Goal: Task Accomplishment & Management: Use online tool/utility

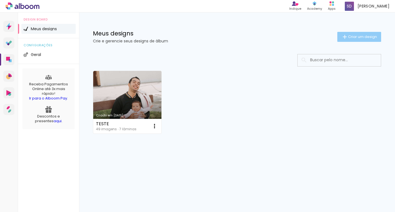
click at [345, 37] on iron-icon at bounding box center [345, 37] width 7 height 7
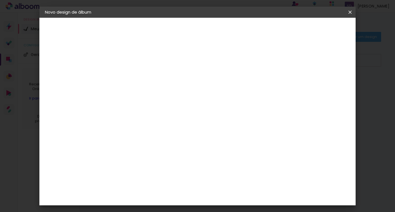
click at [136, 73] on input at bounding box center [136, 74] width 0 height 9
type input "teste II"
type paper-input "teste II"
click at [193, 27] on paper-button "Avançar" at bounding box center [178, 29] width 27 height 9
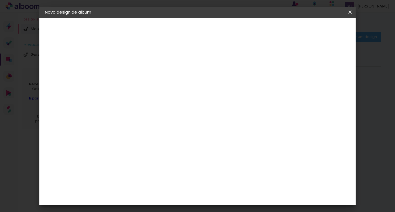
click at [54, 80] on iron-pages "Modelo Escolhendo modelo... Tamanho livre" at bounding box center [75, 80] width 61 height 11
click at [155, 103] on input at bounding box center [150, 105] width 56 height 7
type input "vi"
type paper-input "vi"
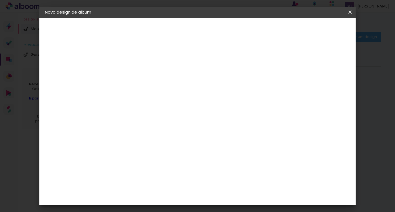
click at [150, 144] on div "Viacolor" at bounding box center [141, 146] width 18 height 4
click at [225, 84] on paper-item "Tamanho Livre" at bounding box center [199, 84] width 49 height 12
click at [150, 145] on div "Viacolor" at bounding box center [141, 146] width 18 height 4
click at [0, 0] on slot "Avançar" at bounding box center [0, 0] width 0 height 0
click at [157, 92] on input "text" at bounding box center [147, 96] width 22 height 9
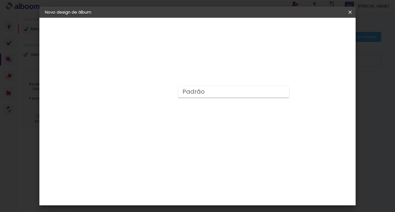
click at [166, 115] on div "Escolha o tamanho" at bounding box center [150, 127] width 32 height 26
click at [157, 92] on input "text" at bounding box center [147, 96] width 22 height 9
click at [166, 116] on div "Escolha o tamanho" at bounding box center [150, 127] width 32 height 26
drag, startPoint x: 252, startPoint y: 127, endPoint x: 250, endPoint y: 120, distance: 7.1
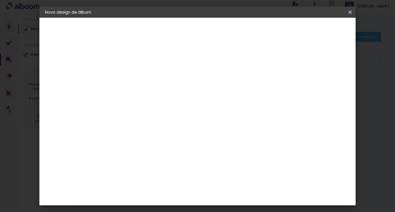
click at [180, 125] on div "Opções disponíveis Padrão Tamanho Escolha o tamanho" at bounding box center [150, 106] width 60 height 104
click at [166, 115] on div "Escolha o tamanho" at bounding box center [150, 127] width 32 height 26
click at [166, 114] on div "Escolha o tamanho" at bounding box center [150, 127] width 32 height 26
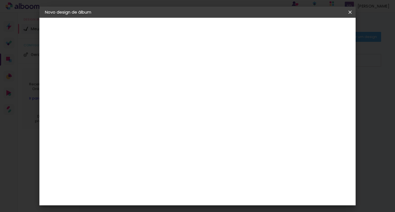
click at [166, 117] on div "Escolha o tamanho" at bounding box center [150, 127] width 32 height 26
click at [157, 92] on input "text" at bounding box center [147, 96] width 22 height 9
click at [220, 90] on paper-item "Padrão" at bounding box center [233, 92] width 111 height 11
type input "Padrão"
click at [173, 158] on span "30 × 20" at bounding box center [160, 165] width 26 height 15
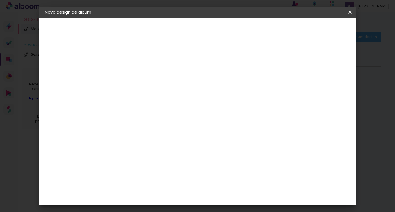
click at [0, 0] on slot "Avançar" at bounding box center [0, 0] width 0 height 0
click at [315, 29] on span "Iniciar design" at bounding box center [302, 29] width 25 height 4
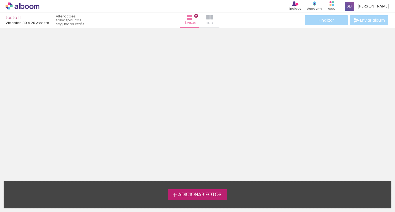
click at [209, 19] on iron-icon at bounding box center [209, 17] width 7 height 7
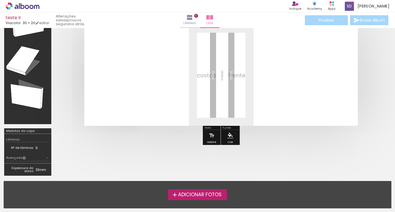
scroll to position [55, 0]
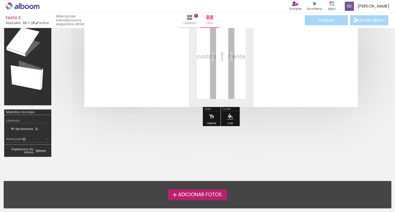
click at [27, 48] on div at bounding box center [27, 43] width 43 height 119
drag, startPoint x: 59, startPoint y: 67, endPoint x: 61, endPoint y: 82, distance: 14.6
click at [61, 82] on div at bounding box center [220, 57] width 331 height 146
drag, startPoint x: 107, startPoint y: 83, endPoint x: 108, endPoint y: 98, distance: 15.3
click at [109, 99] on quentale-layouter at bounding box center [221, 56] width 274 height 101
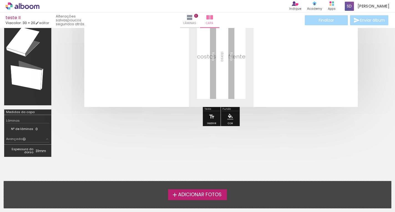
drag, startPoint x: 305, startPoint y: 53, endPoint x: 297, endPoint y: 77, distance: 24.9
click at [297, 76] on quentale-layouter at bounding box center [221, 56] width 274 height 101
drag, startPoint x: 276, startPoint y: 115, endPoint x: 261, endPoint y: 144, distance: 33.6
click at [261, 144] on quentale-cover-editor at bounding box center [220, 69] width 331 height 185
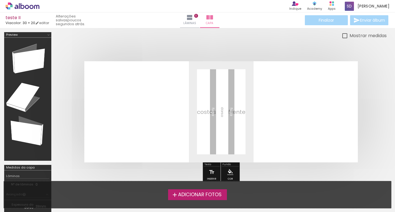
scroll to position [28, 0]
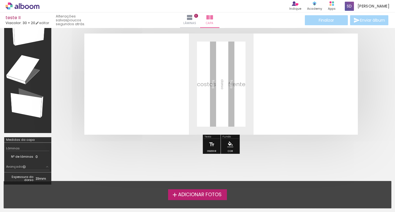
click at [228, 146] on iron-icon "color picker" at bounding box center [230, 144] width 6 height 6
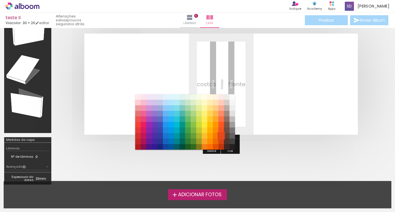
click at [219, 134] on paper-item "#e64a19" at bounding box center [221, 136] width 6 height 6
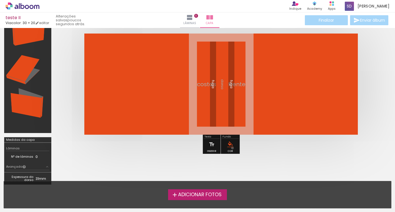
click at [232, 148] on paper-menu-button "#ffebee #ffcdd2 #ef9a9a #e57373 #ef5350 #f44336 #e53935 #d32f2f #c62828 #b71c1c…" at bounding box center [230, 144] width 11 height 11
click at [227, 145] on iron-icon "color picker" at bounding box center [230, 144] width 6 height 6
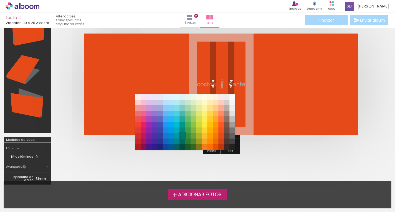
click at [182, 137] on paper-item "#00796b" at bounding box center [183, 136] width 6 height 6
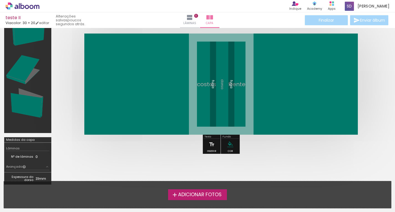
click at [231, 148] on paper-menu-button "#ffebee #ffcdd2 #ef9a9a #e57373 #ef5350 #f44336 #e53935 #d32f2f #c62828 #b71c1c…" at bounding box center [230, 144] width 11 height 11
click at [228, 144] on iron-icon "color picker" at bounding box center [230, 144] width 6 height 6
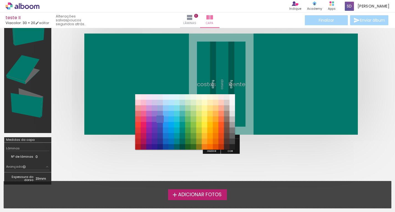
click at [159, 119] on paper-item "#5c6bc0" at bounding box center [160, 120] width 6 height 6
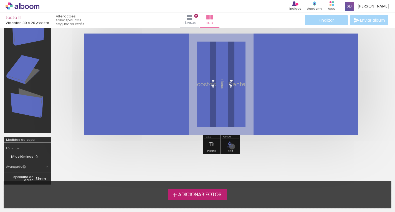
click at [231, 147] on iron-icon "color picker" at bounding box center [230, 144] width 6 height 6
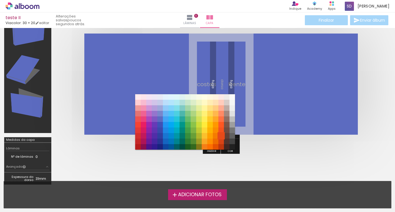
click at [224, 135] on paper-item "#e64a19" at bounding box center [221, 136] width 6 height 6
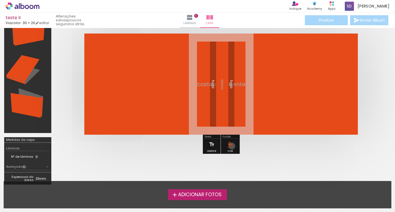
drag, startPoint x: 231, startPoint y: 146, endPoint x: 229, endPoint y: 144, distance: 3.0
click at [231, 146] on iron-icon "color picker" at bounding box center [230, 144] width 6 height 6
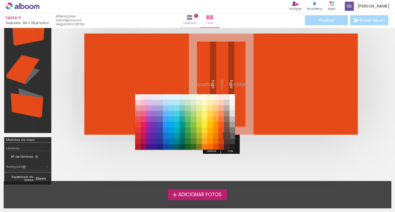
click at [227, 134] on paper-item "#5d4037" at bounding box center [227, 136] width 6 height 6
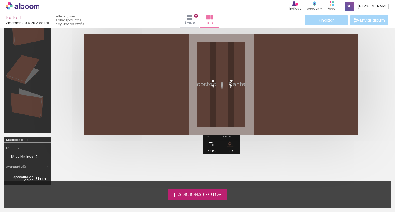
click at [217, 145] on div "Inserir" at bounding box center [212, 146] width 16 height 14
click at [213, 144] on iron-icon at bounding box center [212, 144] width 6 height 11
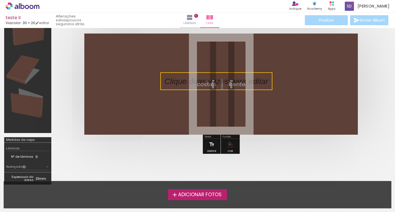
click at [211, 84] on quentale-selection at bounding box center [216, 81] width 112 height 18
type input "Sans Serif"
click at [211, 84] on p at bounding box center [221, 81] width 112 height 11
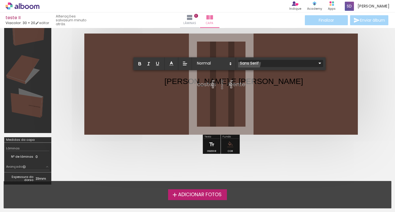
click at [248, 62] on input "Sans Serif" at bounding box center [278, 63] width 78 height 6
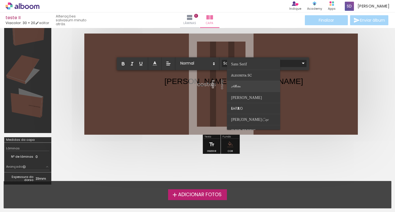
click at [241, 84] on paper-item at bounding box center [253, 86] width 53 height 11
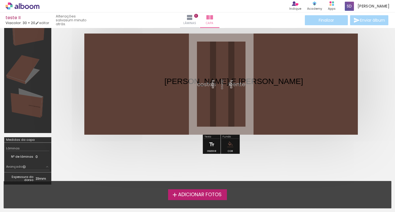
drag, startPoint x: 240, startPoint y: 83, endPoint x: 234, endPoint y: 84, distance: 5.8
click at [234, 84] on album-spread at bounding box center [221, 84] width 274 height 101
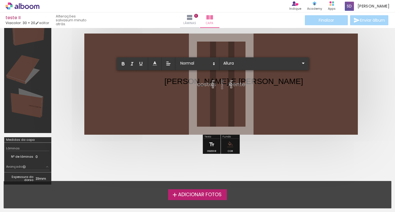
click at [175, 82] on p "JOICE E LEANDRO ﻿" at bounding box center [234, 82] width 139 height 12
click at [165, 82] on p "[PERSON_NAME] E [PERSON_NAME]" at bounding box center [234, 81] width 139 height 11
drag, startPoint x: 165, startPoint y: 82, endPoint x: 228, endPoint y: 81, distance: 63.0
click at [228, 81] on p "[PERSON_NAME] E [PERSON_NAME]" at bounding box center [234, 81] width 139 height 11
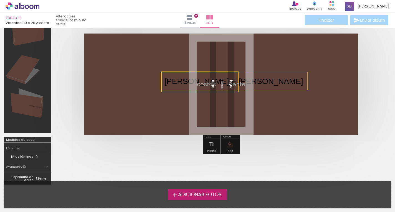
click at [231, 79] on quentale-selection at bounding box center [199, 82] width 77 height 21
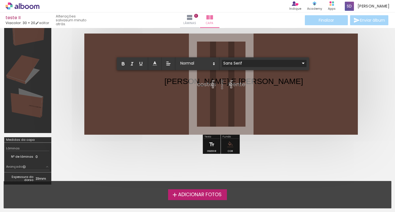
click at [232, 62] on input "Sans Serif" at bounding box center [261, 63] width 78 height 6
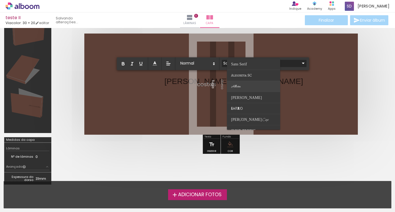
click at [240, 84] on paper-item at bounding box center [253, 86] width 53 height 11
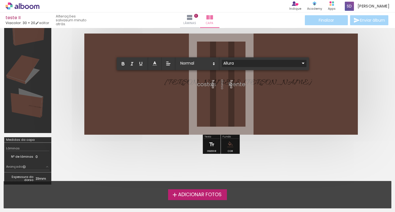
click at [241, 60] on input "Allura" at bounding box center [261, 63] width 78 height 6
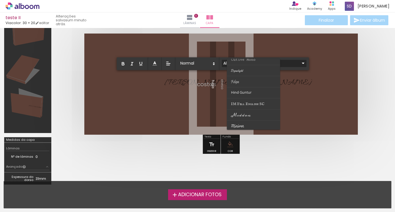
scroll to position [111, 0]
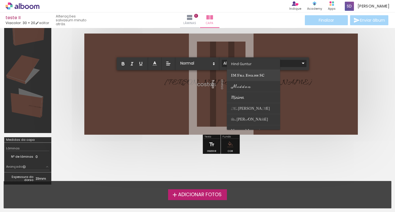
click at [249, 73] on span "IM Fell English SC" at bounding box center [247, 75] width 33 height 5
type input "IM Fell English SC"
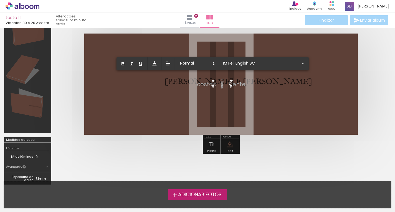
click at [259, 99] on quentale-layouter at bounding box center [221, 84] width 274 height 101
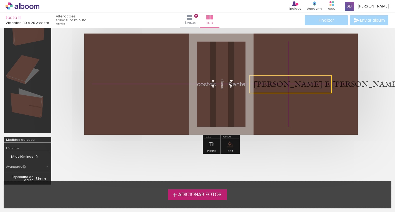
drag, startPoint x: 220, startPoint y: 90, endPoint x: 304, endPoint y: 85, distance: 84.5
click at [304, 85] on quentale-selection at bounding box center [290, 84] width 82 height 18
click at [328, 133] on quentale-layouter at bounding box center [221, 84] width 274 height 101
click at [328, 144] on div at bounding box center [220, 84] width 331 height 146
drag, startPoint x: 310, startPoint y: 87, endPoint x: 307, endPoint y: 81, distance: 7.1
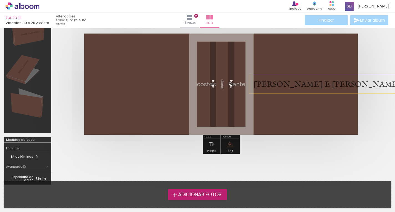
click at [307, 81] on span "[PERSON_NAME] E [PERSON_NAME]" at bounding box center [328, 85] width 148 height 10
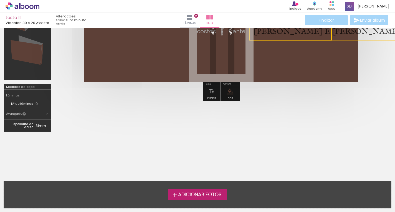
scroll to position [69, 0]
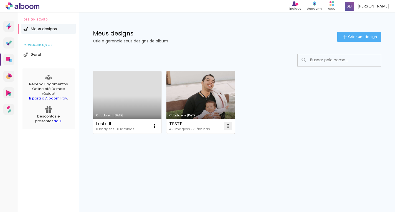
click at [227, 126] on iron-icon at bounding box center [228, 126] width 7 height 7
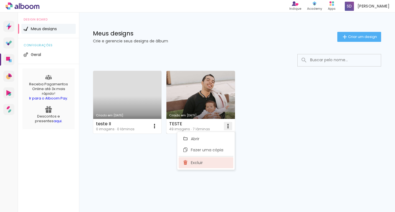
click at [186, 163] on iron-icon at bounding box center [185, 163] width 5 height 7
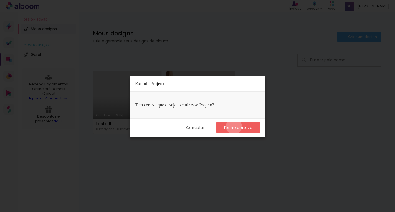
click at [0, 0] on slot "Tenho certeza" at bounding box center [0, 0] width 0 height 0
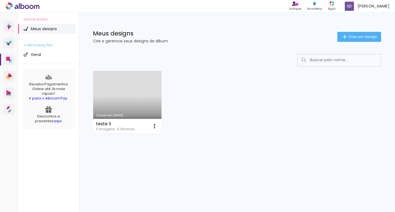
click at [130, 100] on link "Criado em [DATE]" at bounding box center [127, 102] width 68 height 63
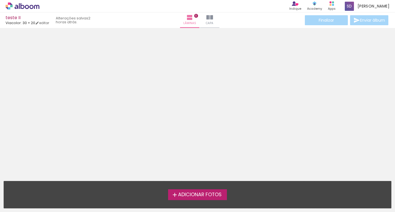
type input "0"
click at [211, 21] on span "Capa" at bounding box center [209, 23] width 7 height 5
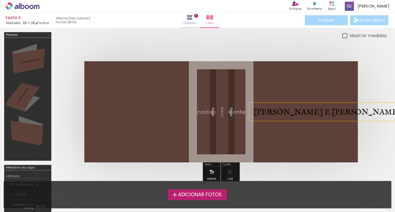
drag, startPoint x: 292, startPoint y: 111, endPoint x: 291, endPoint y: 108, distance: 2.8
click at [291, 108] on span "[PERSON_NAME] E [PERSON_NAME]" at bounding box center [328, 112] width 148 height 10
click at [306, 135] on quentale-layouter at bounding box center [221, 111] width 274 height 101
click at [344, 35] on div at bounding box center [344, 35] width 5 height 5
type paper-checkbox "on"
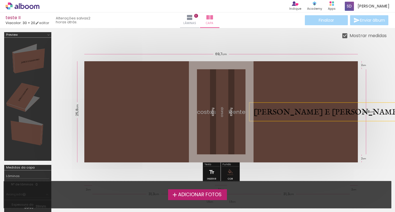
click at [344, 35] on div at bounding box center [344, 35] width 5 height 5
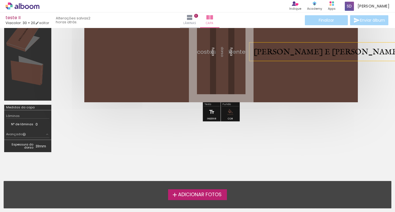
scroll to position [81, 0]
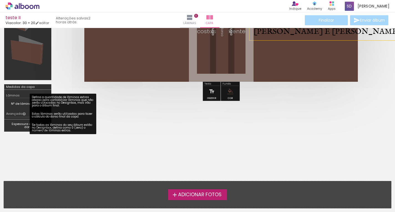
click at [22, 114] on iron-icon at bounding box center [24, 114] width 4 height 4
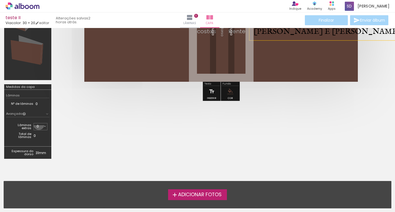
click at [39, 125] on input "0" at bounding box center [40, 127] width 6 height 6
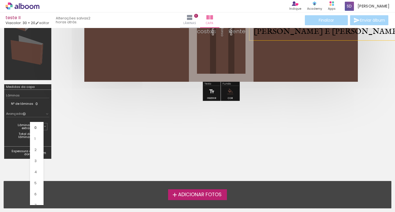
click at [36, 137] on paper-item "1" at bounding box center [37, 138] width 14 height 11
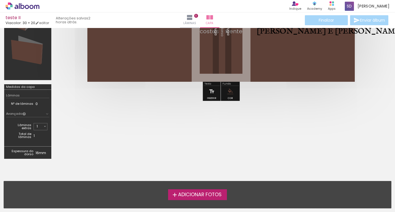
click at [38, 125] on input "1" at bounding box center [40, 127] width 6 height 6
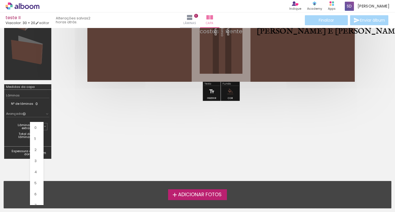
click at [36, 128] on paper-item "0" at bounding box center [37, 127] width 14 height 11
type input "0"
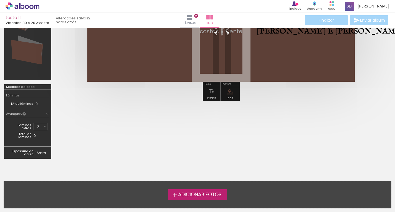
click at [72, 137] on quentale-cover-editor at bounding box center [220, 57] width 331 height 212
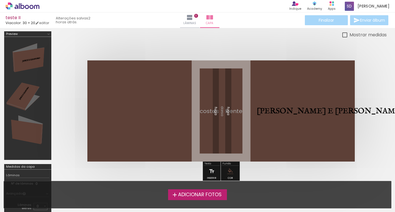
scroll to position [0, 0]
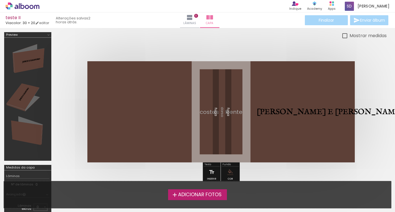
click at [110, 100] on quentale-layouter at bounding box center [220, 111] width 267 height 101
click at [136, 105] on quentale-layouter at bounding box center [220, 111] width 267 height 101
drag, startPoint x: 29, startPoint y: 95, endPoint x: 29, endPoint y: 98, distance: 3.3
click at [29, 98] on div at bounding box center [27, 99] width 43 height 119
click at [26, 101] on div at bounding box center [27, 99] width 43 height 119
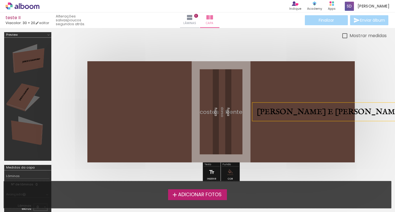
click at [272, 110] on span "[PERSON_NAME] E [PERSON_NAME]" at bounding box center [331, 112] width 148 height 10
click at [321, 117] on quentale-selection at bounding box center [293, 112] width 82 height 18
type input "IM Fell English SC"
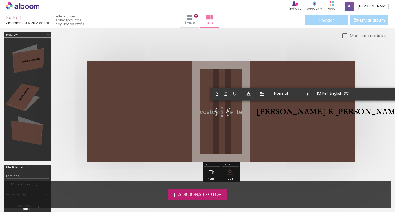
click at [324, 113] on span "[PERSON_NAME] E [PERSON_NAME]" at bounding box center [331, 112] width 148 height 10
drag, startPoint x: 332, startPoint y: 117, endPoint x: 250, endPoint y: 111, distance: 82.6
click at [250, 111] on album-spread at bounding box center [220, 111] width 267 height 101
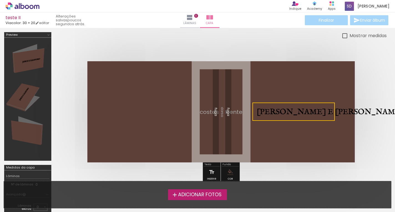
click at [332, 112] on quentale-selection at bounding box center [293, 112] width 82 height 18
click at [332, 112] on quentale-selection at bounding box center [294, 112] width 82 height 18
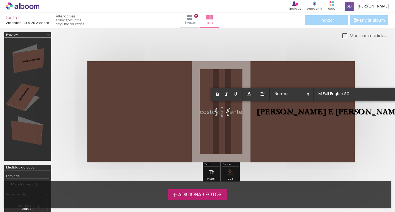
click at [330, 111] on span "[PERSON_NAME] E [PERSON_NAME]" at bounding box center [331, 112] width 148 height 10
drag, startPoint x: 330, startPoint y: 111, endPoint x: 253, endPoint y: 105, distance: 77.1
click at [253, 105] on div "[PERSON_NAME] E [PERSON_NAME] E [PERSON_NAME] E [PERSON_NAME]" at bounding box center [220, 111] width 267 height 101
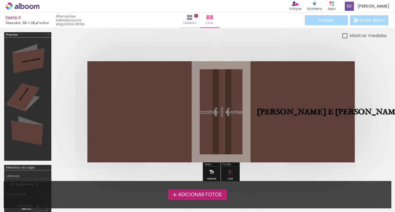
click at [212, 169] on iron-icon at bounding box center [212, 172] width 6 height 11
click at [212, 171] on iron-icon at bounding box center [212, 172] width 6 height 11
click at [279, 111] on span "[PERSON_NAME] E [PERSON_NAME]" at bounding box center [331, 112] width 148 height 10
click at [313, 109] on quentale-selection at bounding box center [294, 112] width 82 height 18
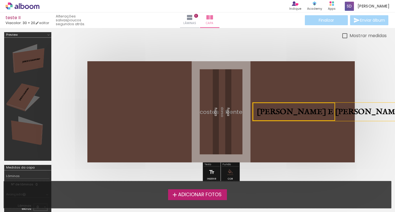
click at [313, 109] on quentale-selection at bounding box center [294, 112] width 82 height 18
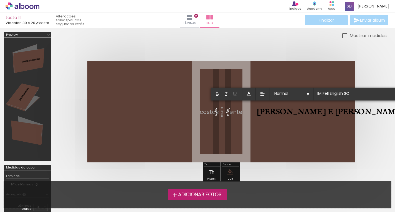
click at [313, 109] on span "[PERSON_NAME] E [PERSON_NAME]" at bounding box center [331, 112] width 148 height 10
click at [297, 138] on quentale-layouter at bounding box center [220, 111] width 267 height 101
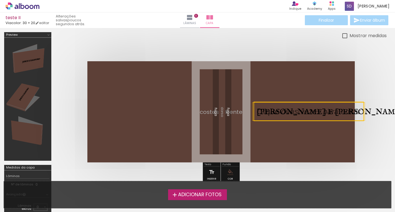
drag, startPoint x: 265, startPoint y: 113, endPoint x: 268, endPoint y: 115, distance: 3.4
click at [268, 115] on quentale-selection at bounding box center [309, 111] width 110 height 19
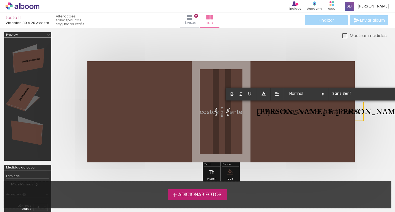
drag, startPoint x: 268, startPoint y: 115, endPoint x: 269, endPoint y: 121, distance: 6.8
click at [269, 121] on album-spread at bounding box center [220, 111] width 267 height 101
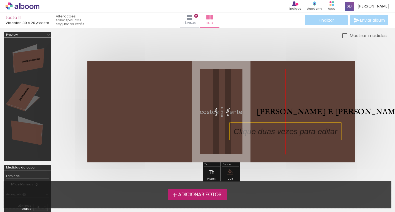
drag, startPoint x: 310, startPoint y: 116, endPoint x: 290, endPoint y: 135, distance: 27.3
click at [290, 135] on quentale-selection at bounding box center [285, 132] width 112 height 18
drag, startPoint x: 290, startPoint y: 132, endPoint x: 339, endPoint y: 137, distance: 49.1
click at [339, 137] on quentale-selection at bounding box center [285, 132] width 112 height 18
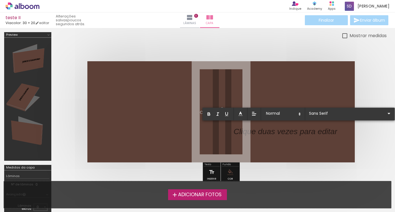
click at [310, 135] on p at bounding box center [286, 134] width 104 height 11
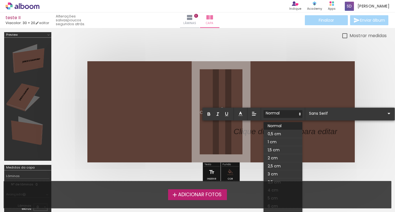
click at [294, 114] on span at bounding box center [283, 114] width 39 height 8
click at [294, 113] on span at bounding box center [283, 114] width 39 height 8
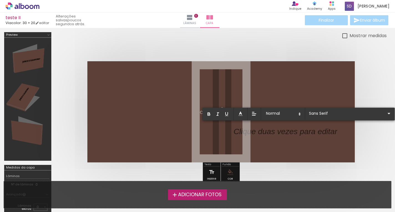
click at [294, 128] on div at bounding box center [286, 131] width 104 height 11
click at [301, 147] on quentale-layouter at bounding box center [220, 111] width 267 height 101
click at [362, 135] on quentale-cover at bounding box center [221, 111] width 287 height 101
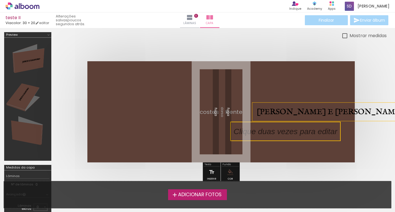
click at [304, 108] on span "[PERSON_NAME] E [PERSON_NAME]" at bounding box center [331, 112] width 148 height 10
click at [304, 122] on quentale-selection at bounding box center [285, 131] width 110 height 19
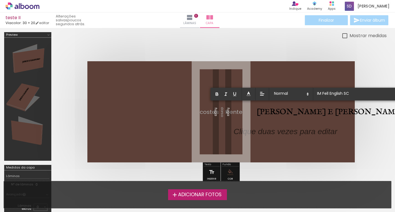
click at [329, 112] on span "[PERSON_NAME] E [PERSON_NAME]" at bounding box center [331, 112] width 148 height 10
click at [326, 112] on span "[PERSON_NAME] E [PERSON_NAME]" at bounding box center [331, 112] width 148 height 10
drag, startPoint x: 332, startPoint y: 112, endPoint x: 255, endPoint y: 108, distance: 77.2
click at [256, 109] on div "[PERSON_NAME] E [PERSON_NAME] E [PERSON_NAME]" at bounding box center [220, 111] width 267 height 101
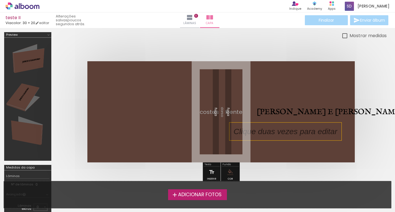
drag, startPoint x: 267, startPoint y: 112, endPoint x: 265, endPoint y: 125, distance: 12.7
click at [265, 125] on div "[PERSON_NAME] E [PERSON_NAME] E [PERSON_NAME]" at bounding box center [220, 111] width 267 height 101
click at [274, 123] on div at bounding box center [285, 132] width 112 height 18
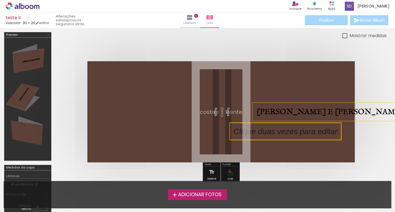
click at [259, 114] on span "[PERSON_NAME] E [PERSON_NAME]" at bounding box center [331, 112] width 148 height 10
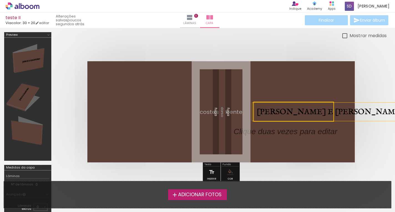
drag, startPoint x: 269, startPoint y: 117, endPoint x: 266, endPoint y: 112, distance: 6.4
click at [266, 112] on quentale-selection at bounding box center [293, 112] width 81 height 20
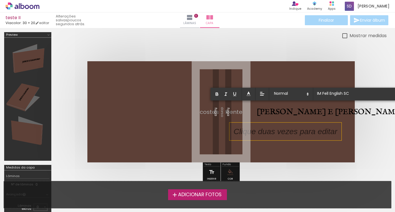
click at [257, 128] on p at bounding box center [290, 131] width 112 height 11
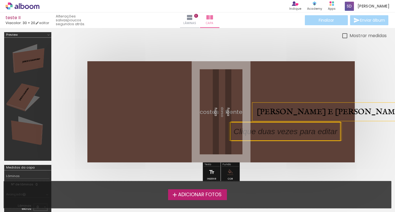
click at [262, 115] on span "[PERSON_NAME] E [PERSON_NAME]" at bounding box center [331, 112] width 148 height 10
click at [271, 113] on span "[PERSON_NAME] E [PERSON_NAME]" at bounding box center [331, 112] width 148 height 10
click at [261, 114] on quentale-selection at bounding box center [293, 112] width 82 height 18
click at [261, 114] on span "[PERSON_NAME] E [PERSON_NAME]" at bounding box center [331, 112] width 148 height 10
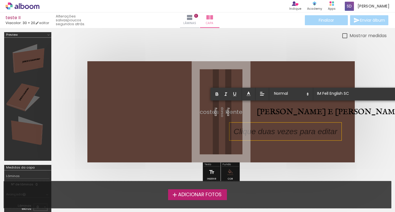
click at [325, 110] on span "[PERSON_NAME] E [PERSON_NAME]" at bounding box center [331, 112] width 148 height 10
click at [306, 131] on p at bounding box center [290, 131] width 112 height 11
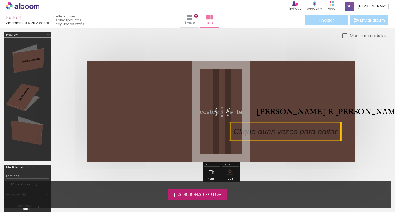
click at [316, 122] on quentale-selection at bounding box center [285, 131] width 110 height 19
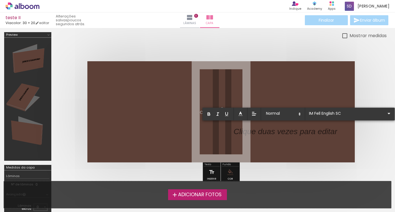
click at [308, 100] on quentale-layouter at bounding box center [220, 111] width 267 height 101
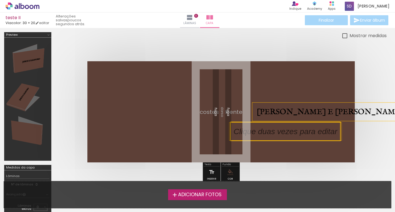
click at [302, 109] on span "[PERSON_NAME] E [PERSON_NAME]" at bounding box center [331, 112] width 148 height 10
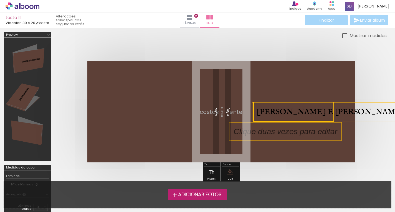
click at [213, 163] on div "Texto" at bounding box center [212, 164] width 16 height 3
click at [314, 112] on span "[PERSON_NAME] E [PERSON_NAME]" at bounding box center [331, 112] width 148 height 10
click at [314, 112] on quentale-selection at bounding box center [293, 112] width 82 height 18
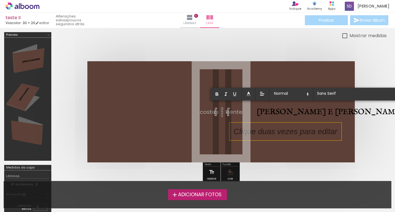
click at [314, 112] on span "[PERSON_NAME] E [PERSON_NAME]" at bounding box center [331, 112] width 148 height 10
type input "IM Fell English SC"
click at [315, 113] on span "[PERSON_NAME] E [PERSON_NAME]" at bounding box center [331, 112] width 148 height 10
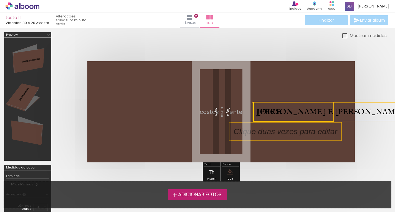
click at [315, 113] on quentale-selection at bounding box center [293, 112] width 81 height 20
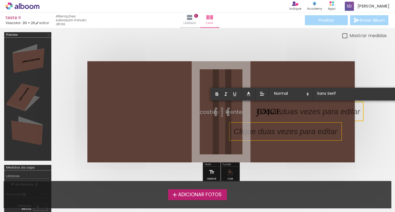
click at [369, 140] on div at bounding box center [220, 112] width 331 height 146
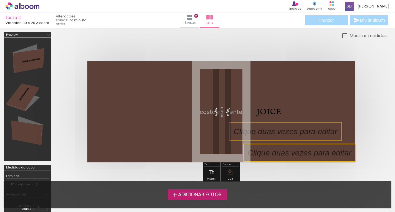
drag, startPoint x: 271, startPoint y: 112, endPoint x: 260, endPoint y: 160, distance: 50.1
click at [264, 173] on quentale-cover-editor at bounding box center [220, 138] width 331 height 212
click at [265, 112] on span "JOICE" at bounding box center [269, 112] width 25 height 10
click at [258, 116] on span "JOICE" at bounding box center [269, 112] width 25 height 10
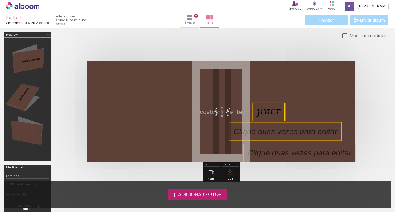
click at [256, 114] on quentale-selection at bounding box center [269, 112] width 32 height 18
click at [256, 115] on quentale-selection at bounding box center [269, 112] width 32 height 18
click at [270, 116] on quentale-selection at bounding box center [269, 112] width 32 height 18
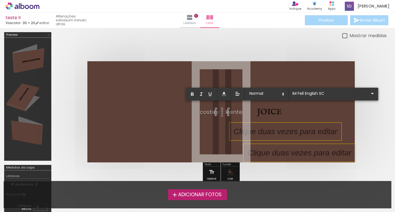
click at [271, 115] on span "JOICE" at bounding box center [269, 112] width 25 height 10
drag, startPoint x: 271, startPoint y: 115, endPoint x: 275, endPoint y: 117, distance: 4.6
click at [275, 117] on p "JOICE" at bounding box center [269, 112] width 25 height 12
click at [246, 135] on p at bounding box center [290, 131] width 112 height 11
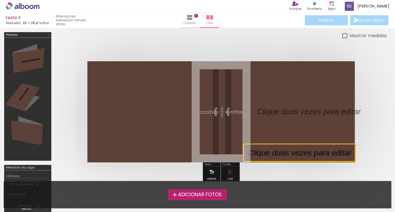
drag, startPoint x: 245, startPoint y: 135, endPoint x: 327, endPoint y: 156, distance: 84.2
click at [327, 161] on quentale-selection at bounding box center [300, 153] width 112 height 18
click at [315, 108] on p at bounding box center [313, 111] width 112 height 11
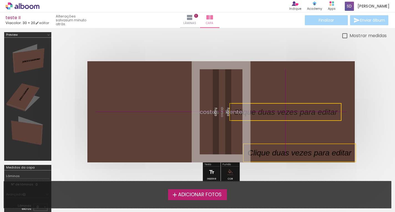
drag, startPoint x: 312, startPoint y: 114, endPoint x: 296, endPoint y: 117, distance: 15.8
click at [296, 117] on quentale-selection at bounding box center [285, 112] width 112 height 18
drag, startPoint x: 296, startPoint y: 115, endPoint x: 300, endPoint y: 115, distance: 3.6
click at [300, 115] on quentale-selection at bounding box center [289, 112] width 112 height 18
click at [294, 115] on quentale-selection at bounding box center [289, 112] width 112 height 18
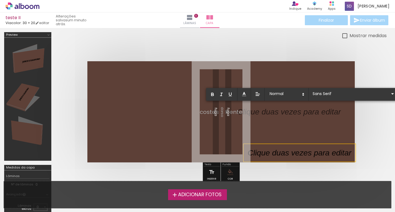
click at [294, 115] on p at bounding box center [289, 115] width 104 height 11
click at [323, 94] on input "Sans Serif" at bounding box center [350, 94] width 78 height 6
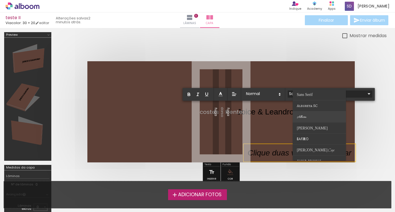
click at [308, 119] on paper-item at bounding box center [319, 117] width 53 height 11
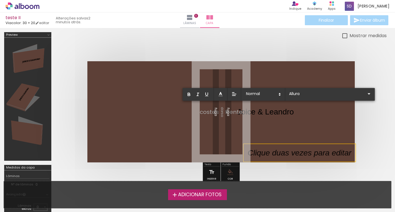
click at [249, 104] on quentale-layouter at bounding box center [220, 111] width 267 height 101
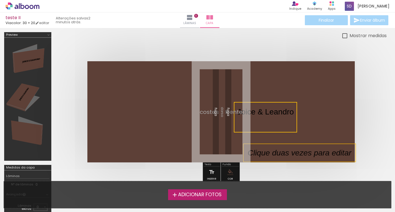
click at [241, 108] on quentale-selection at bounding box center [265, 117] width 63 height 31
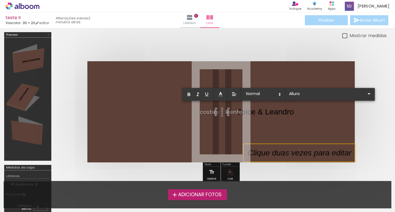
click at [241, 109] on p "Joice & Leandro" at bounding box center [265, 111] width 57 height 11
drag, startPoint x: 241, startPoint y: 109, endPoint x: 273, endPoint y: 115, distance: 32.7
click at [260, 112] on p "Joice & Leandro" at bounding box center [265, 111] width 57 height 11
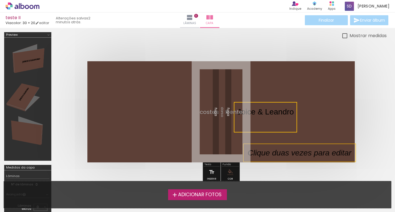
click at [286, 110] on quentale-selection at bounding box center [265, 117] width 63 height 31
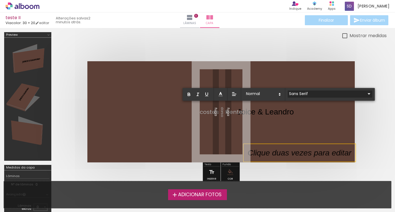
click at [306, 95] on input "Sans Serif" at bounding box center [327, 94] width 78 height 6
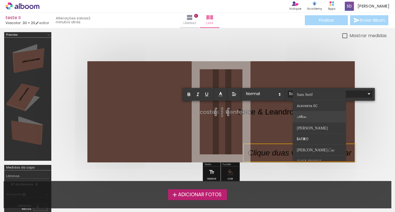
click at [303, 114] on paper-item at bounding box center [319, 117] width 53 height 11
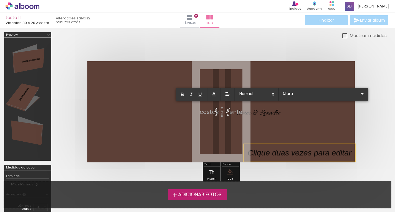
click at [372, 128] on div at bounding box center [220, 112] width 331 height 146
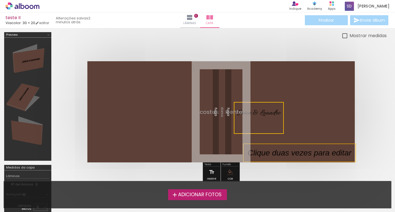
click at [355, 148] on p at bounding box center [304, 152] width 112 height 11
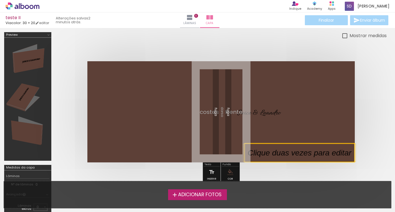
click at [367, 146] on div at bounding box center [220, 112] width 331 height 146
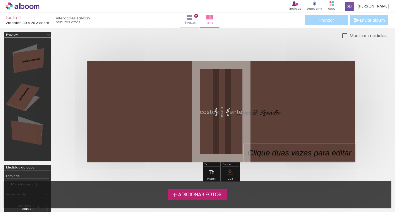
drag, startPoint x: 275, startPoint y: 117, endPoint x: 294, endPoint y: 118, distance: 19.4
click at [294, 118] on album-spread at bounding box center [220, 111] width 267 height 101
click at [292, 113] on quentale-layouter at bounding box center [220, 111] width 267 height 101
click at [298, 113] on quentale-layouter at bounding box center [220, 111] width 267 height 101
drag, startPoint x: 291, startPoint y: 109, endPoint x: 295, endPoint y: 116, distance: 8.2
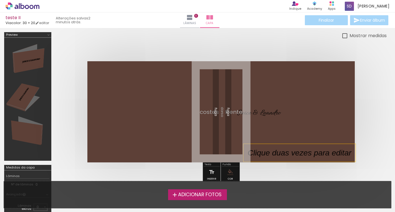
click at [291, 109] on quentale-layouter at bounding box center [220, 111] width 267 height 101
click at [314, 149] on p at bounding box center [304, 152] width 112 height 11
click at [314, 148] on quentale-selection at bounding box center [300, 153] width 112 height 18
type input "Sans Serif"
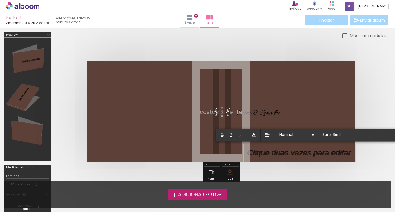
drag, startPoint x: 317, startPoint y: 146, endPoint x: 288, endPoint y: 158, distance: 31.5
click at [338, 115] on quentale-layouter at bounding box center [220, 111] width 267 height 101
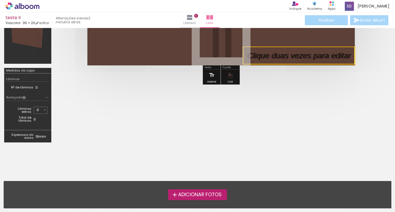
scroll to position [108, 0]
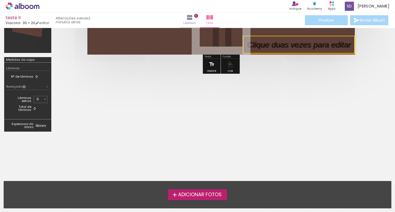
click at [210, 63] on iron-icon at bounding box center [212, 64] width 6 height 11
click at [210, 62] on iron-icon at bounding box center [212, 64] width 6 height 11
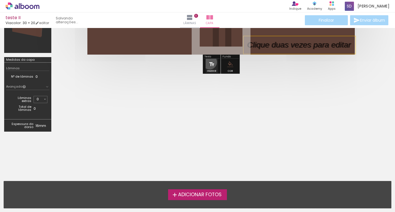
click at [210, 62] on iron-icon at bounding box center [212, 64] width 6 height 11
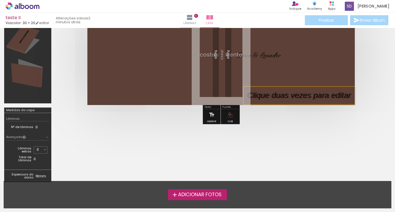
scroll to position [25, 0]
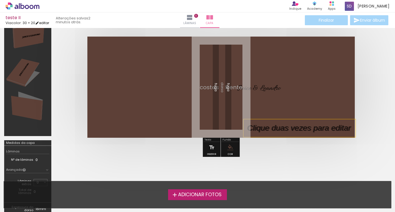
click at [42, 21] on link "editar" at bounding box center [42, 23] width 14 height 5
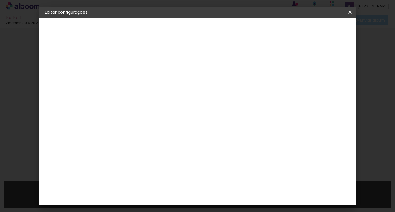
scroll to position [9, 0]
click at [86, 57] on div "2. Especificações" at bounding box center [75, 57] width 61 height 7
click at [47, 55] on iron-icon at bounding box center [48, 57] width 7 height 7
click at [59, 98] on div "3. Revisão" at bounding box center [75, 97] width 61 height 7
click at [49, 95] on iron-icon at bounding box center [48, 97] width 7 height 7
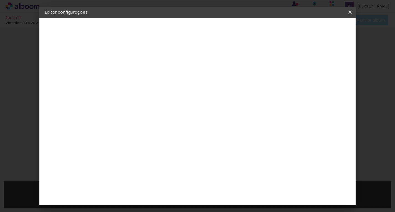
click at [130, 60] on input "2" at bounding box center [131, 59] width 19 height 7
click at [274, 73] on div "30.3 cm Largura da página 20.3 cm Altura 60.6 cm Largura da lâmina (2 páginas) …" at bounding box center [220, 88] width 201 height 44
click at [284, 60] on div at bounding box center [281, 59] width 5 height 5
type paper-checkbox "on"
click at [284, 60] on div at bounding box center [281, 59] width 5 height 5
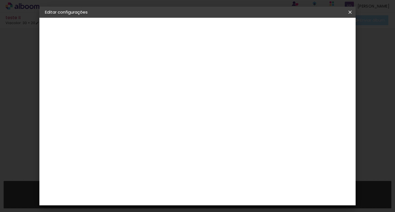
click at [347, 11] on paper-icon-button at bounding box center [350, 12] width 11 height 10
click at [349, 11] on iron-icon at bounding box center [350, 12] width 7 height 6
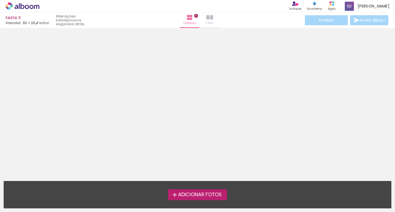
click at [211, 17] on paper-button "Capa" at bounding box center [209, 20] width 19 height 16
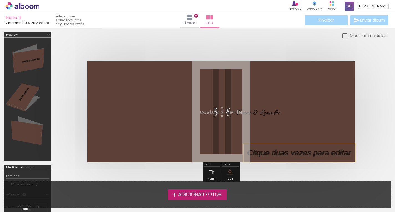
click at [23, 56] on div at bounding box center [27, 99] width 43 height 119
click at [189, 19] on iron-icon at bounding box center [189, 17] width 7 height 7
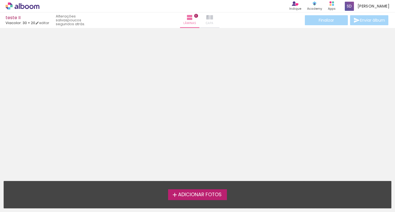
click at [211, 20] on paper-button "Capa" at bounding box center [209, 20] width 19 height 16
